Goal: Transaction & Acquisition: Book appointment/travel/reservation

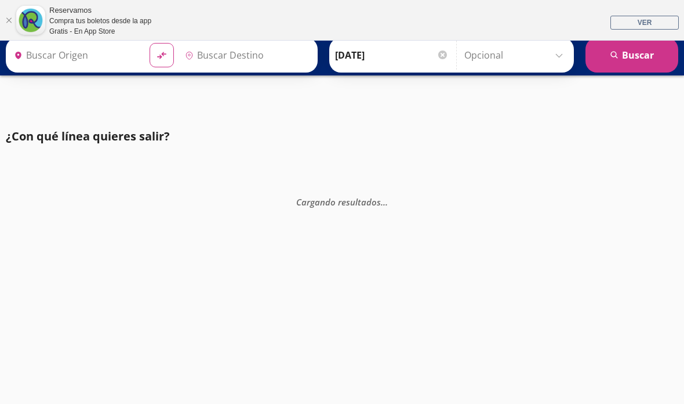
type input "[GEOGRAPHIC_DATA], [GEOGRAPHIC_DATA]"
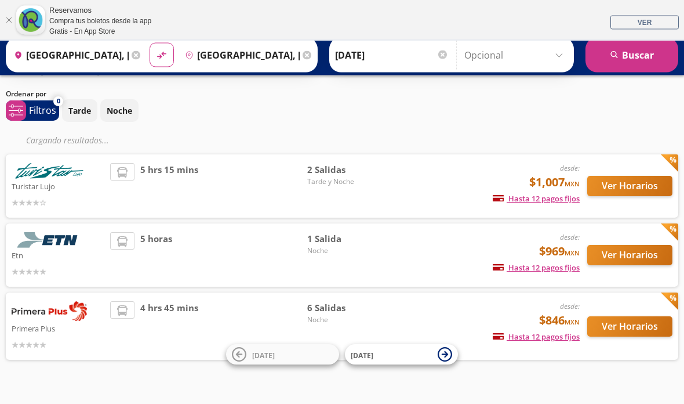
scroll to position [87, 0]
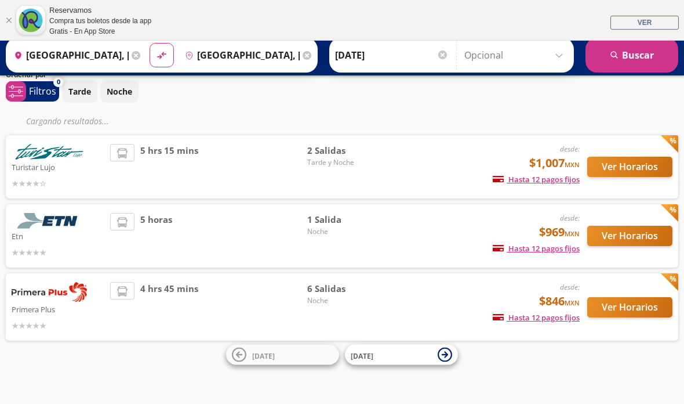
click at [627, 302] on button "Ver Horarios" at bounding box center [629, 307] width 85 height 20
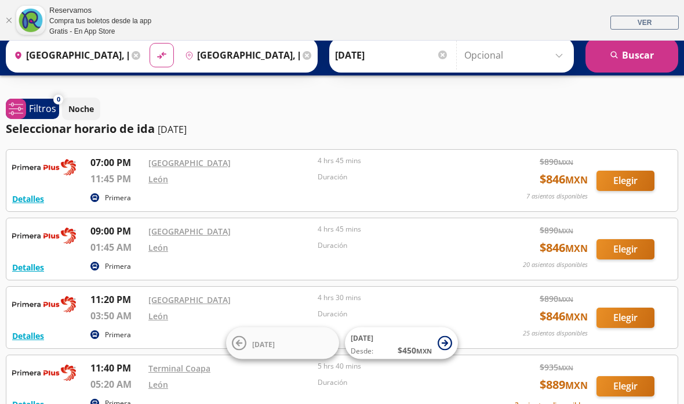
click at [623, 170] on button "Elegir" at bounding box center [626, 180] width 58 height 20
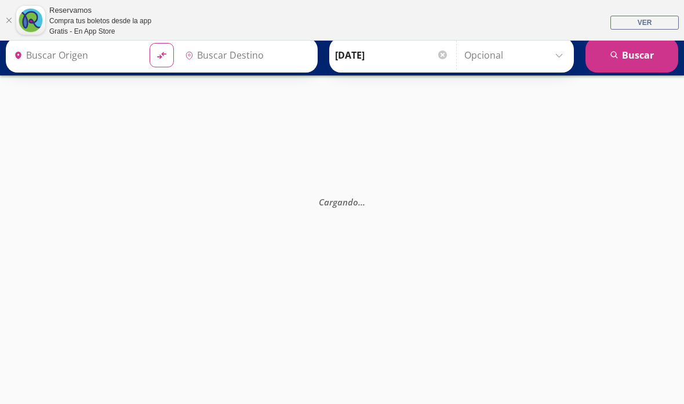
type input "[GEOGRAPHIC_DATA], [GEOGRAPHIC_DATA]"
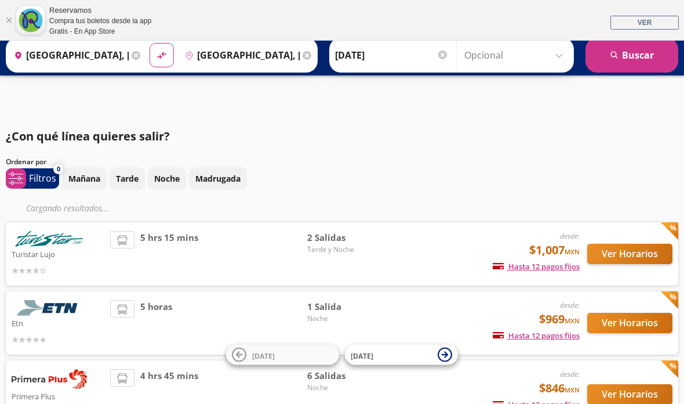
scroll to position [87, 0]
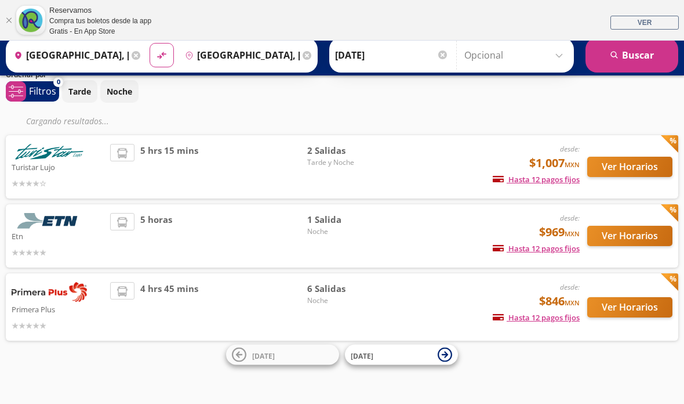
click at [219, 241] on div "5 horas" at bounding box center [208, 236] width 197 height 46
click at [630, 235] on button "Ver Horarios" at bounding box center [629, 236] width 85 height 20
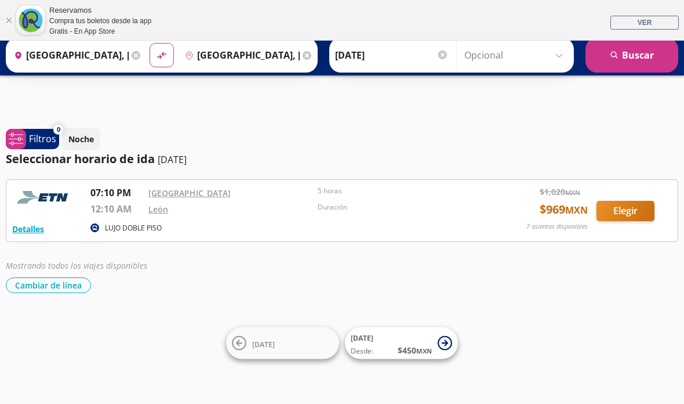
click at [625, 211] on button "Elegir" at bounding box center [626, 211] width 58 height 20
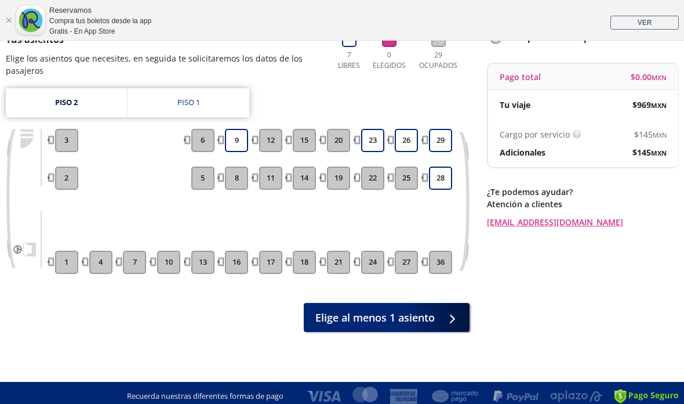
scroll to position [111, 0]
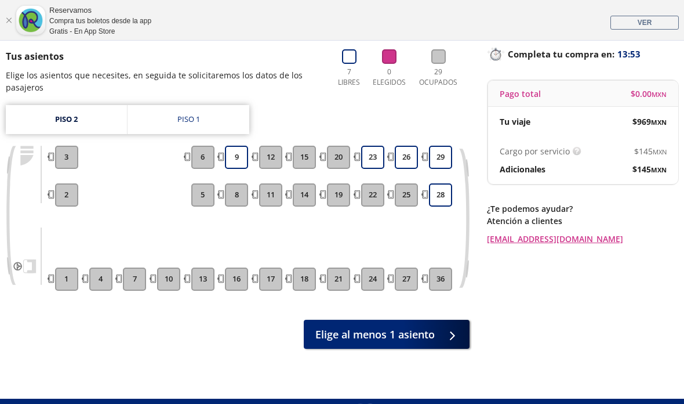
click at [218, 110] on link "Piso 1" at bounding box center [189, 119] width 122 height 29
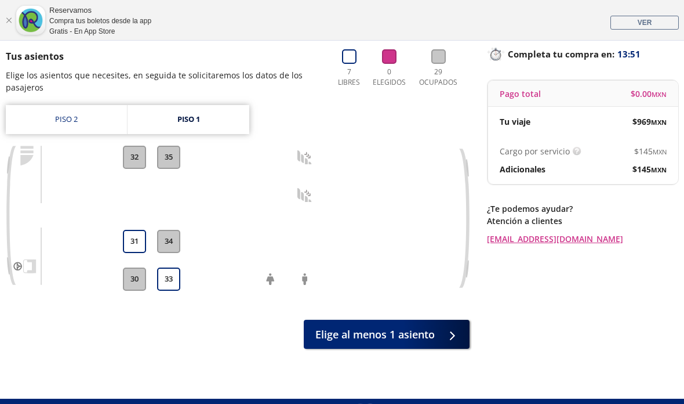
click at [97, 118] on link "Piso 2" at bounding box center [66, 119] width 121 height 29
